Goal: Transaction & Acquisition: Obtain resource

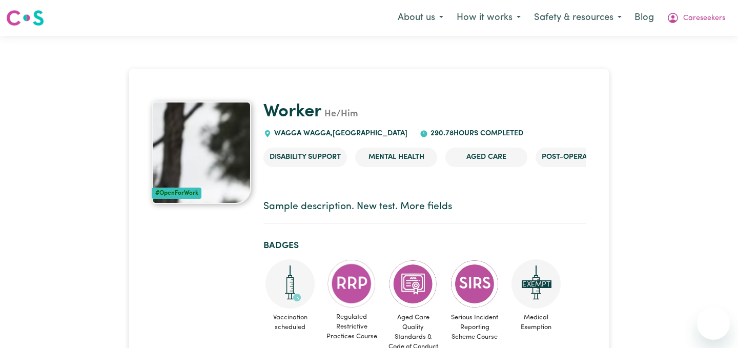
click at [705, 17] on span "Careseekers" at bounding box center [704, 18] width 42 height 11
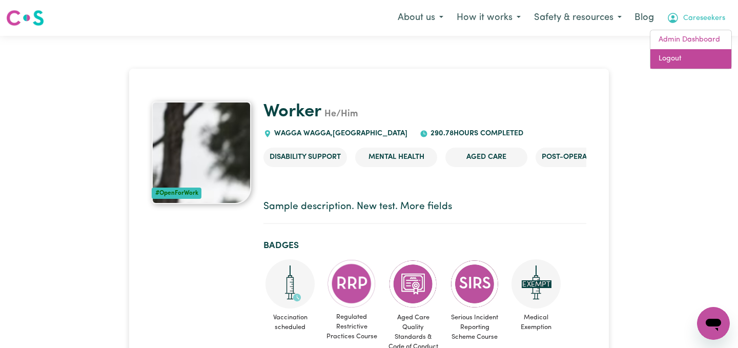
click at [696, 53] on link "Logout" at bounding box center [690, 58] width 81 height 19
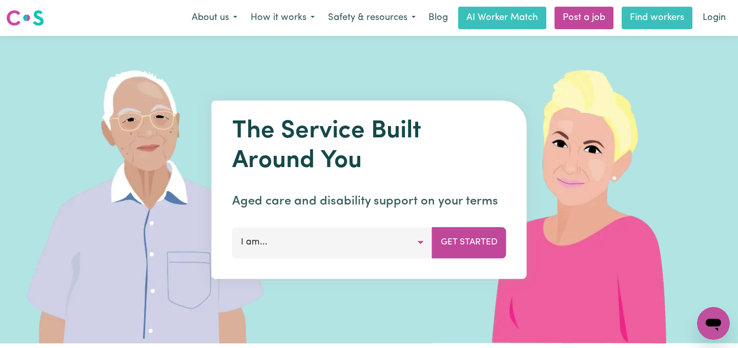
click at [647, 13] on link "Find workers" at bounding box center [657, 18] width 71 height 23
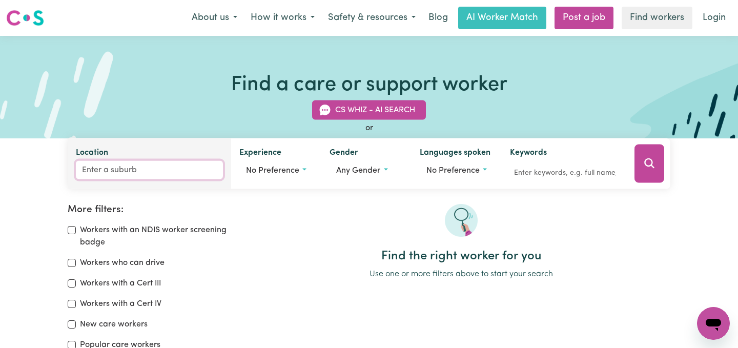
click at [165, 167] on input "Location" at bounding box center [149, 170] width 147 height 18
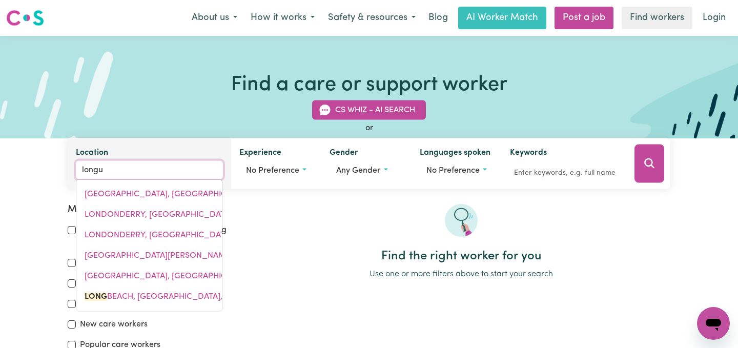
type input "longue"
type input "longueVILLE, New South Wales, 2066"
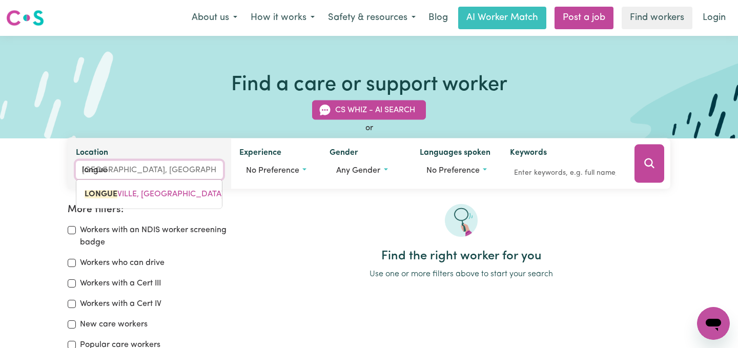
type input "LONGUEVILLE, New South Wales, 2066"
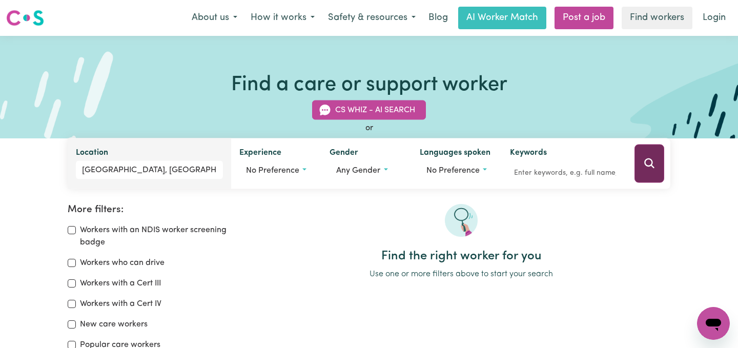
click at [642, 152] on button "Search" at bounding box center [649, 163] width 30 height 38
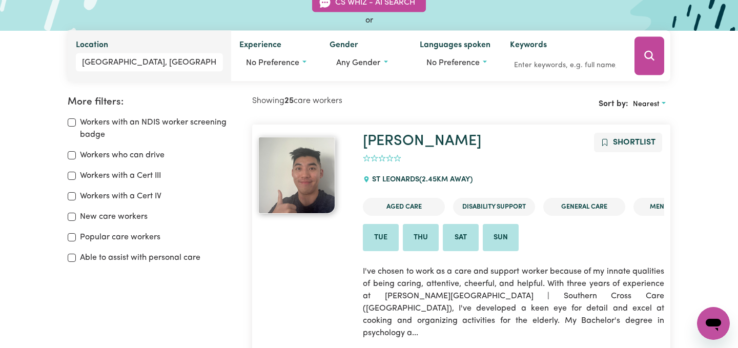
scroll to position [75, 0]
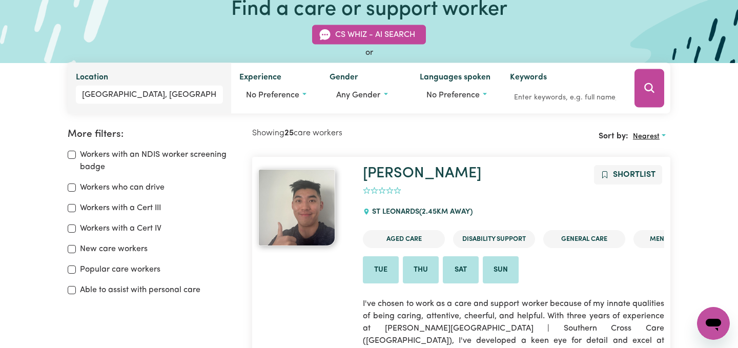
click at [659, 135] on button "Nearest" at bounding box center [649, 137] width 42 height 16
click at [654, 179] on link "Last active" at bounding box center [669, 181] width 81 height 20
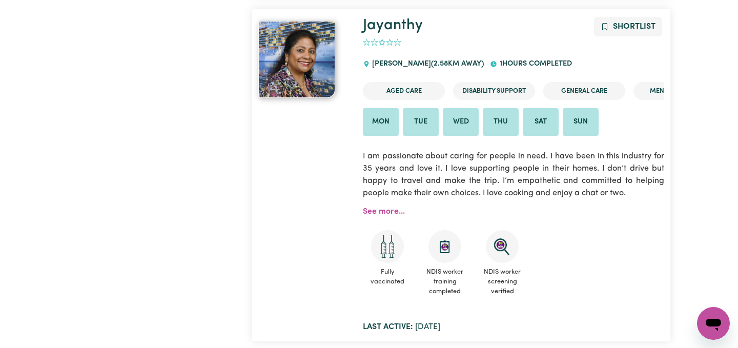
scroll to position [3432, 0]
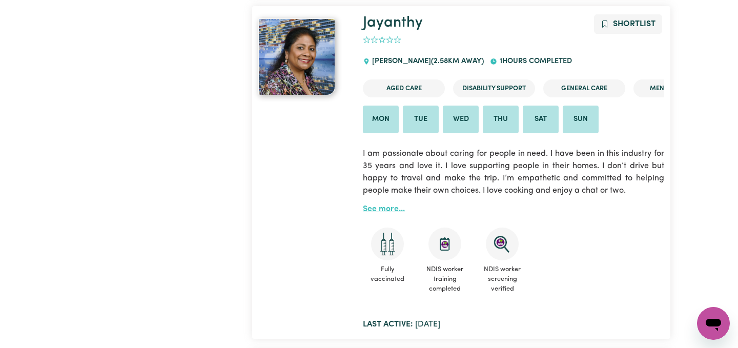
click at [390, 211] on link "See more..." at bounding box center [384, 209] width 42 height 8
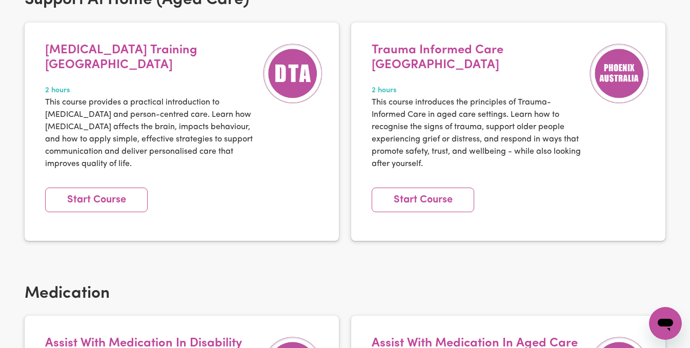
scroll to position [884, 0]
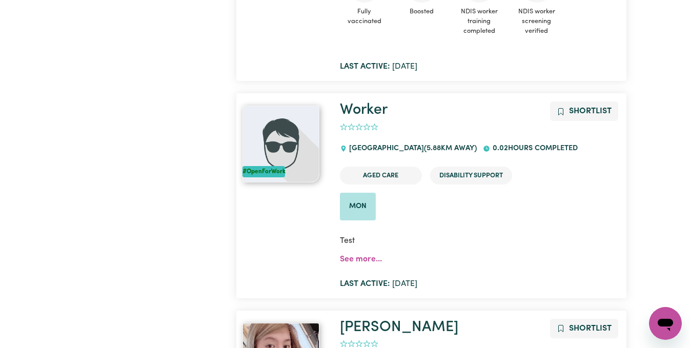
scroll to position [4063, 0]
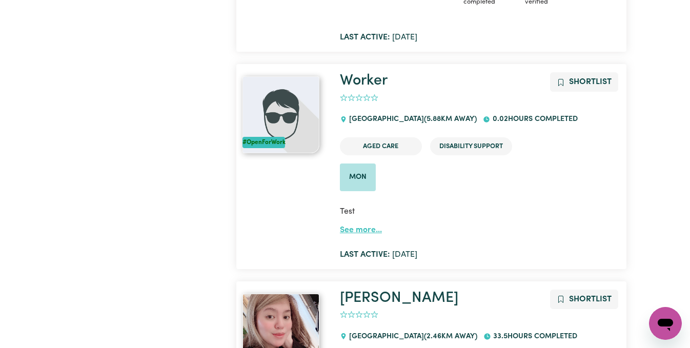
click at [362, 226] on link "See more..." at bounding box center [361, 230] width 42 height 8
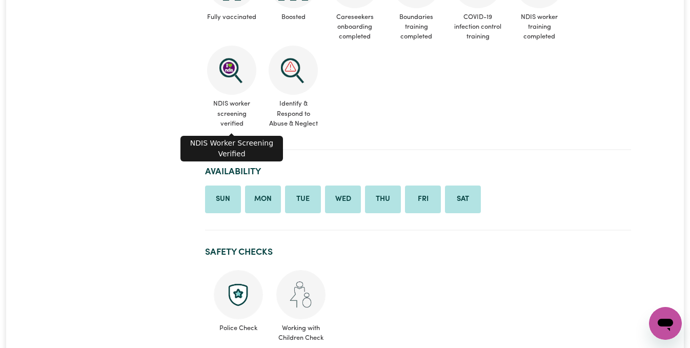
scroll to position [460, 0]
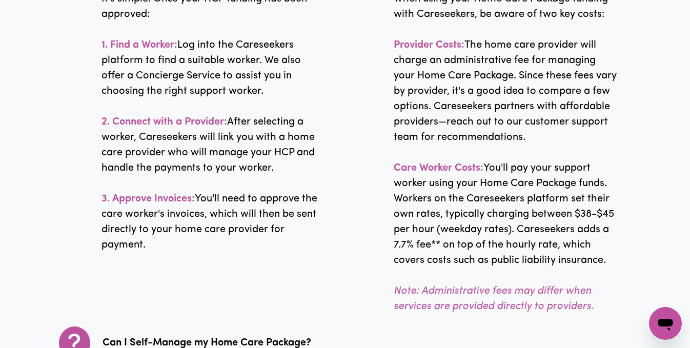
scroll to position [1901, 0]
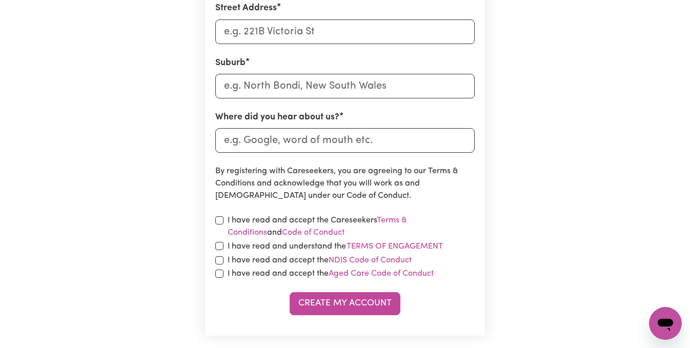
scroll to position [564, 0]
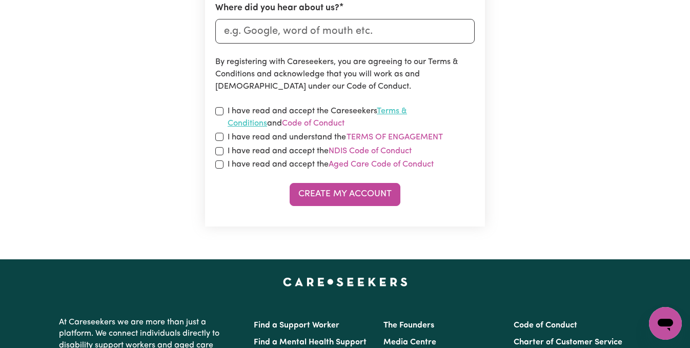
type input "admin@careseekers.com.au"
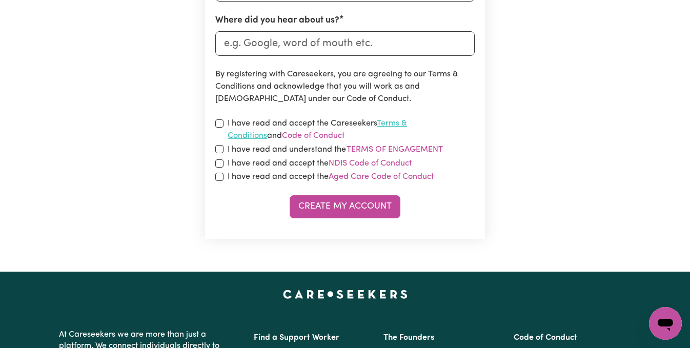
click at [407, 119] on link "Terms & Conditions" at bounding box center [317, 129] width 179 height 20
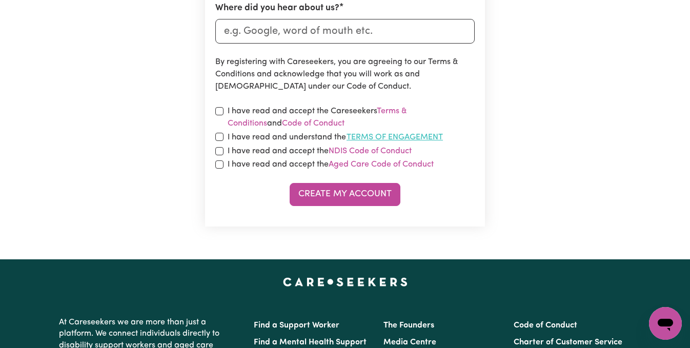
click at [427, 139] on button "Terms of Engagement" at bounding box center [394, 137] width 97 height 13
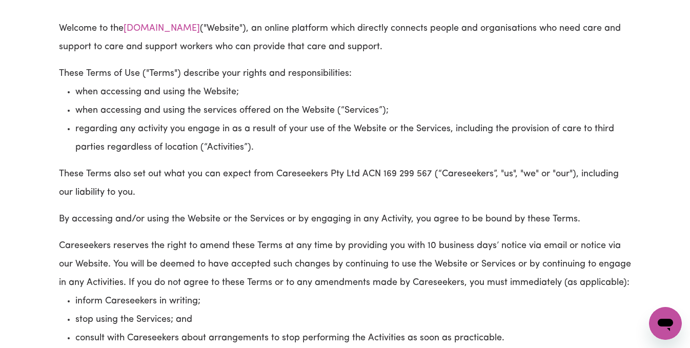
scroll to position [3431, 0]
